Goal: Task Accomplishment & Management: Manage account settings

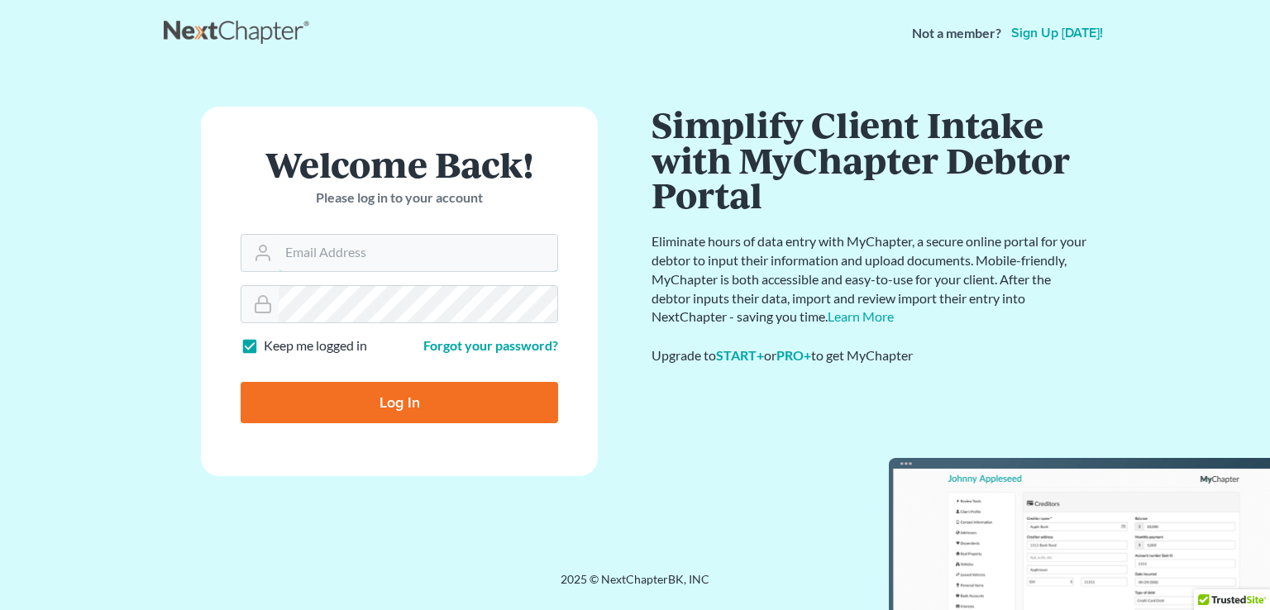
type input "[EMAIL_ADDRESS][DOMAIN_NAME]"
click at [509, 390] on input "Log In" at bounding box center [400, 402] width 318 height 41
type input "Thinking..."
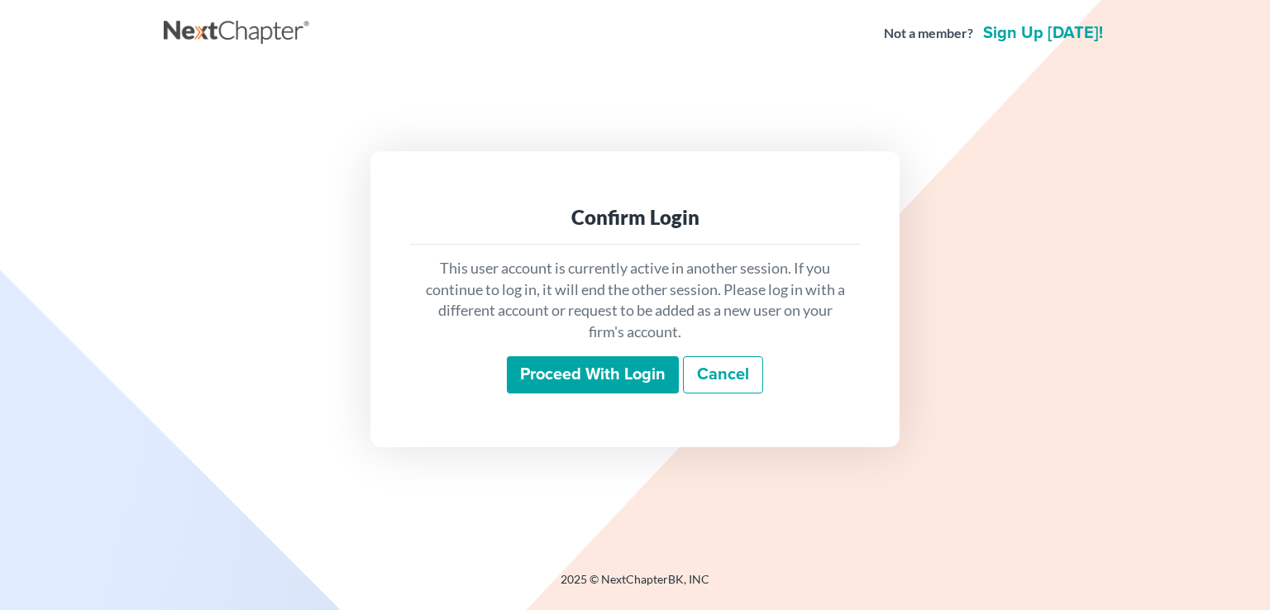
click at [618, 377] on input "Proceed with login" at bounding box center [593, 375] width 172 height 38
